Goal: Communication & Community: Participate in discussion

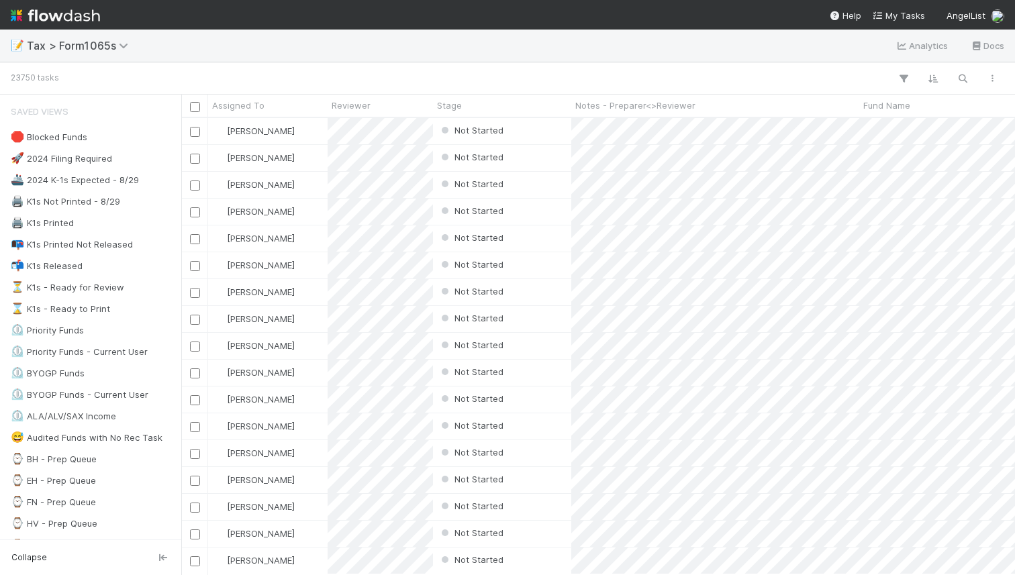
scroll to position [456, 833]
click at [958, 72] on icon "button" at bounding box center [962, 78] width 13 height 12
type input "darkmode"
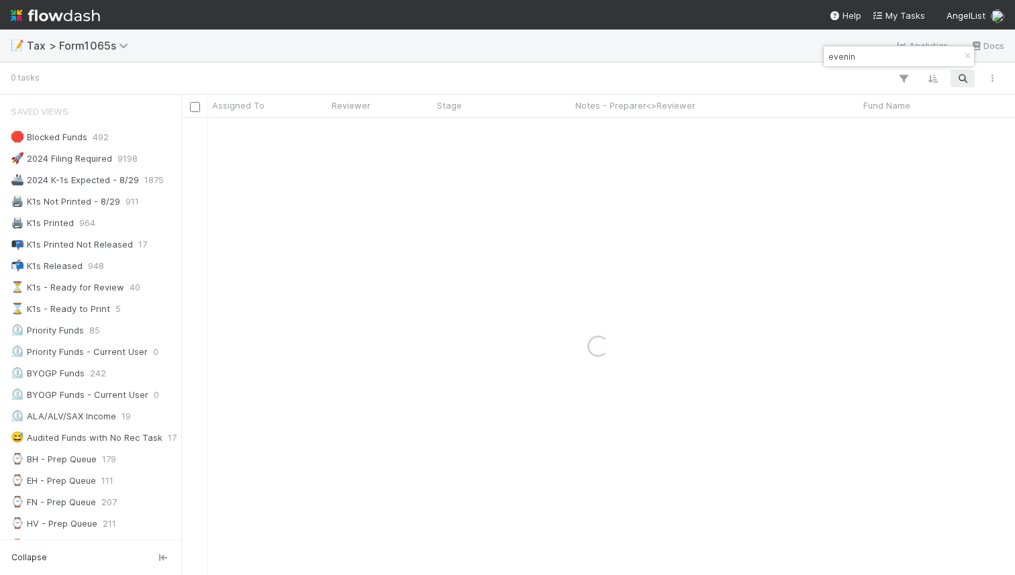
type input "evening"
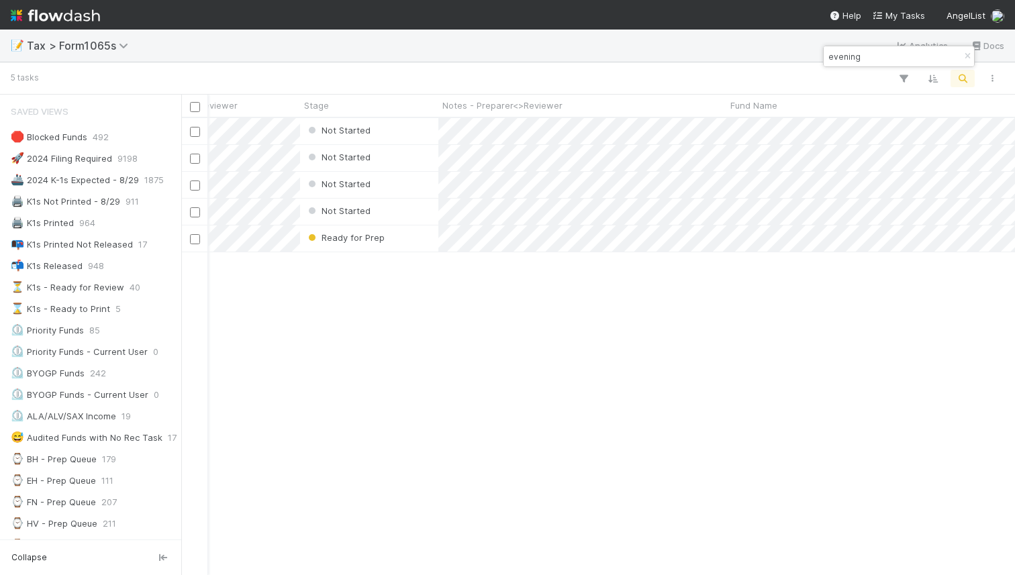
scroll to position [0, 125]
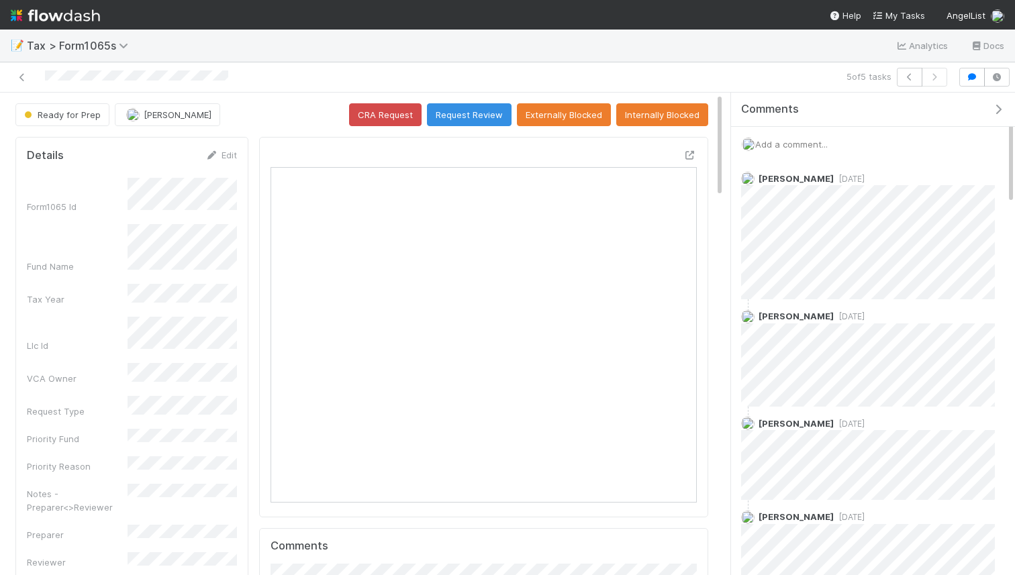
click at [792, 139] on span "Add a comment..." at bounding box center [791, 144] width 72 height 11
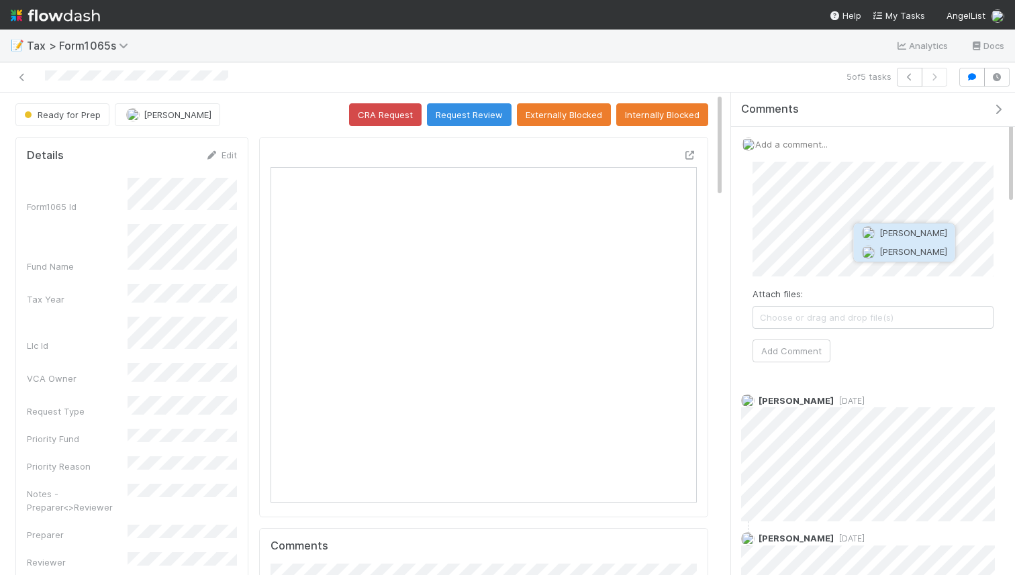
click at [859, 250] on button "[PERSON_NAME]" at bounding box center [904, 251] width 101 height 19
click at [791, 350] on button "Add Comment" at bounding box center [791, 351] width 78 height 23
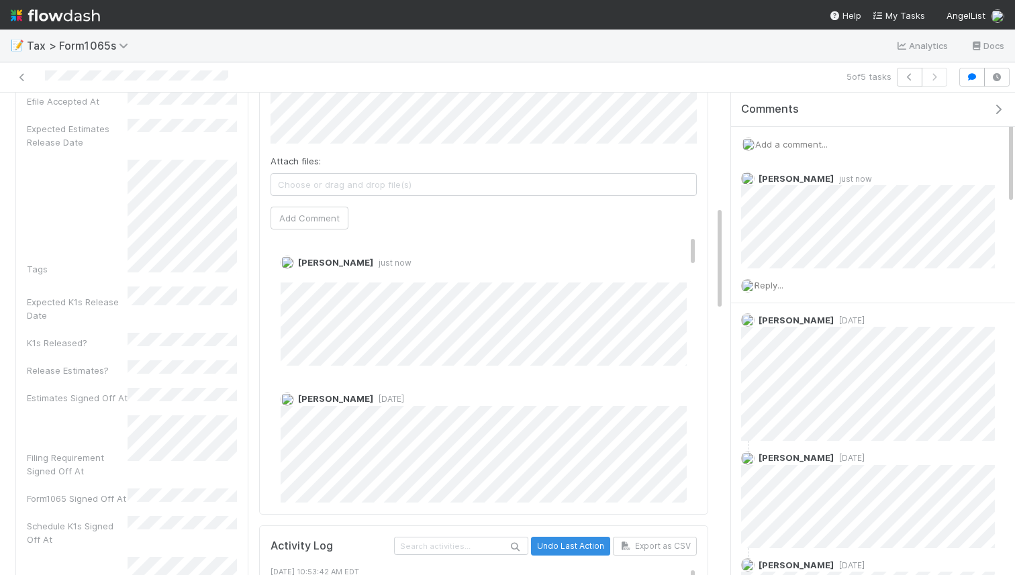
scroll to position [521, 0]
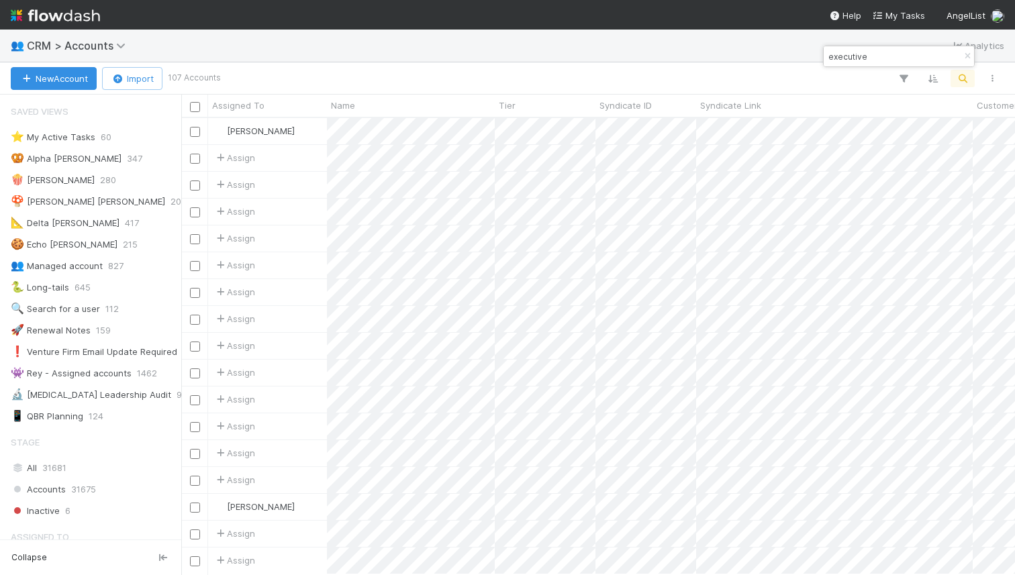
scroll to position [456, 833]
